Goal: Task Accomplishment & Management: Manage account settings

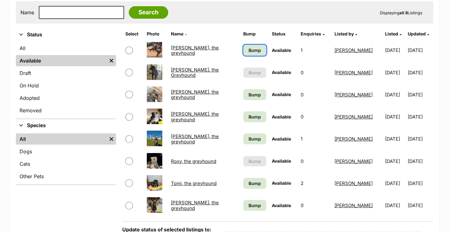
click at [255, 45] on link "Bump" at bounding box center [254, 50] width 23 height 11
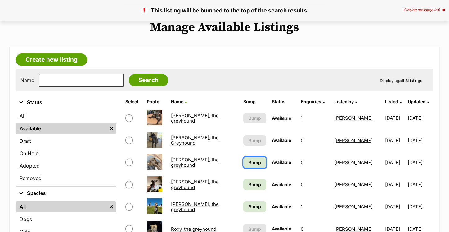
click at [253, 161] on span "Bump" at bounding box center [255, 162] width 12 height 7
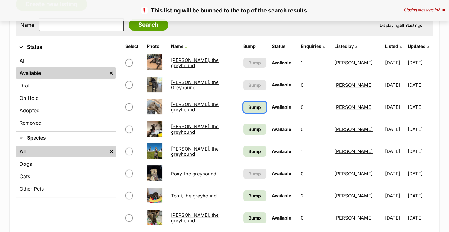
scroll to position [170, 0]
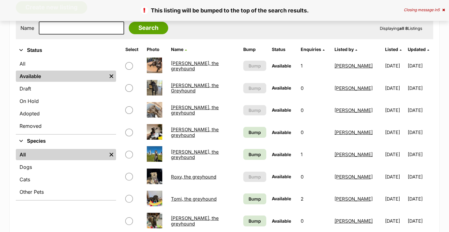
scroll to position [165, 0]
click at [250, 133] on span "Bump" at bounding box center [255, 132] width 12 height 7
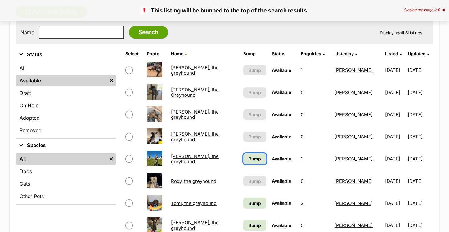
click at [249, 158] on span "Bump" at bounding box center [255, 158] width 12 height 7
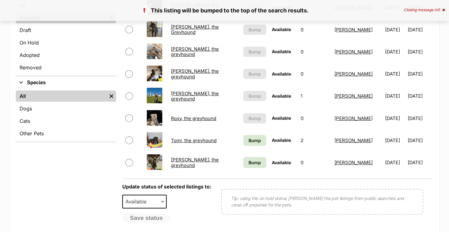
scroll to position [238, 0]
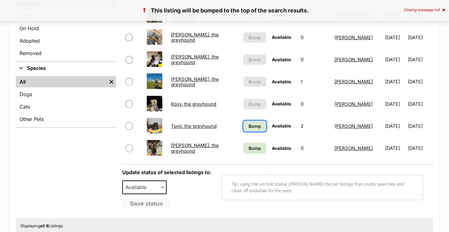
click at [249, 126] on span "Bump" at bounding box center [255, 126] width 12 height 7
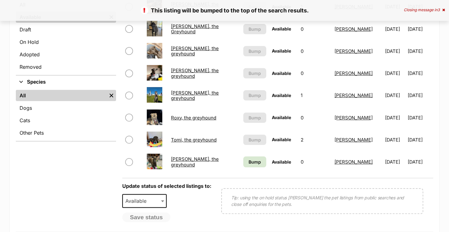
scroll to position [225, 0]
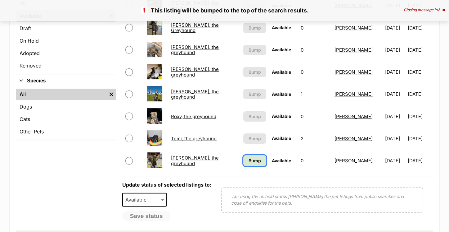
click at [254, 159] on span "Bump" at bounding box center [255, 160] width 12 height 7
